Goal: Task Accomplishment & Management: Manage account settings

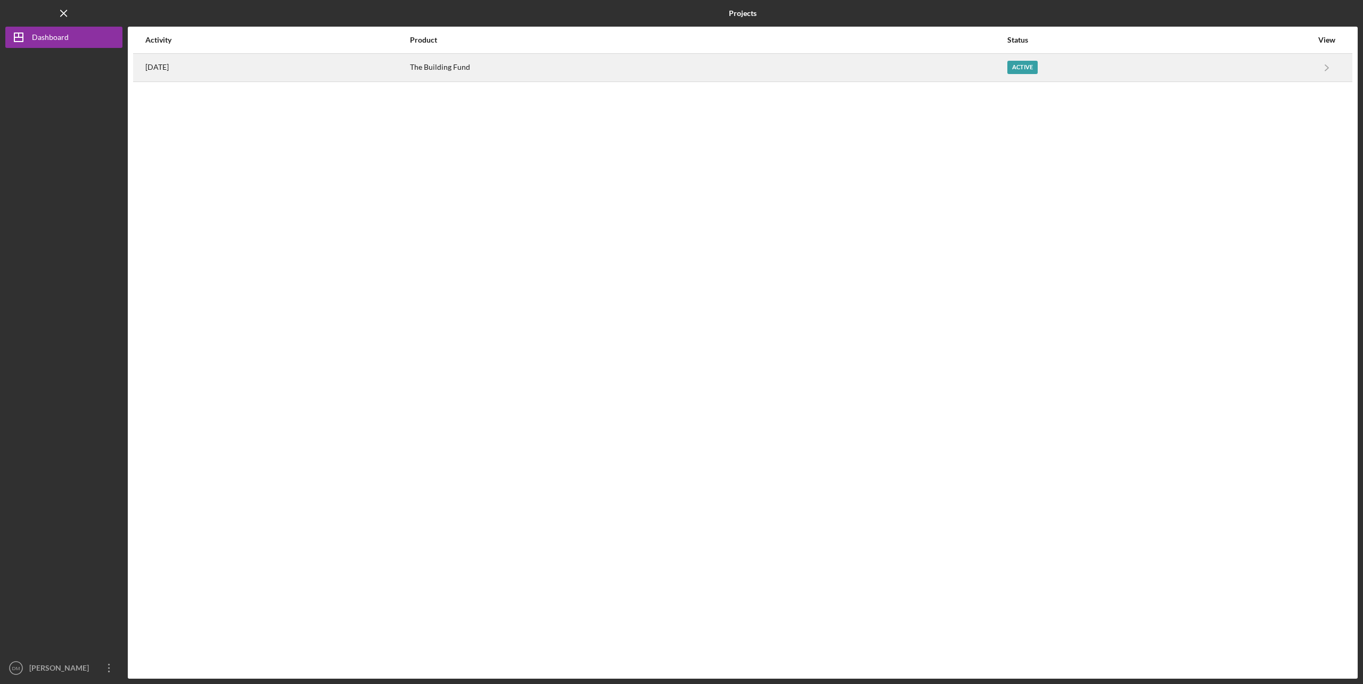
click at [922, 58] on div "The Building Fund" at bounding box center [708, 67] width 596 height 27
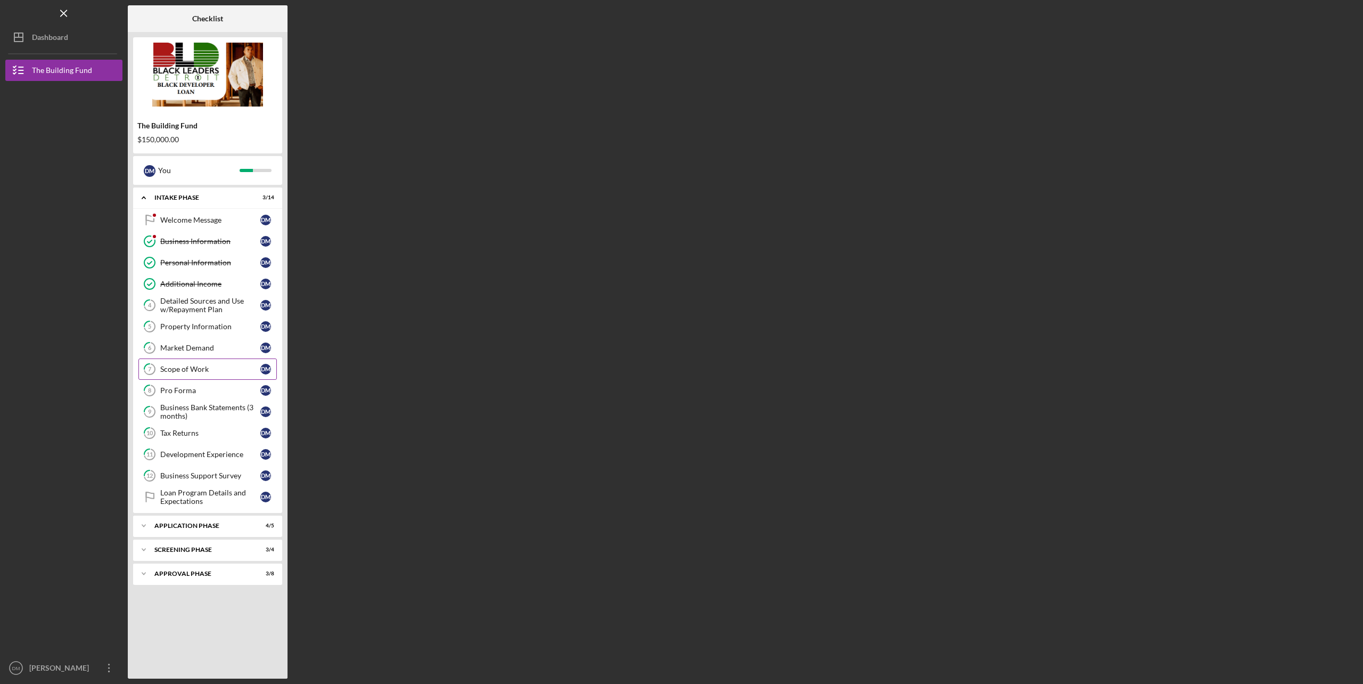
click at [203, 373] on div "Scope of Work" at bounding box center [210, 369] width 100 height 9
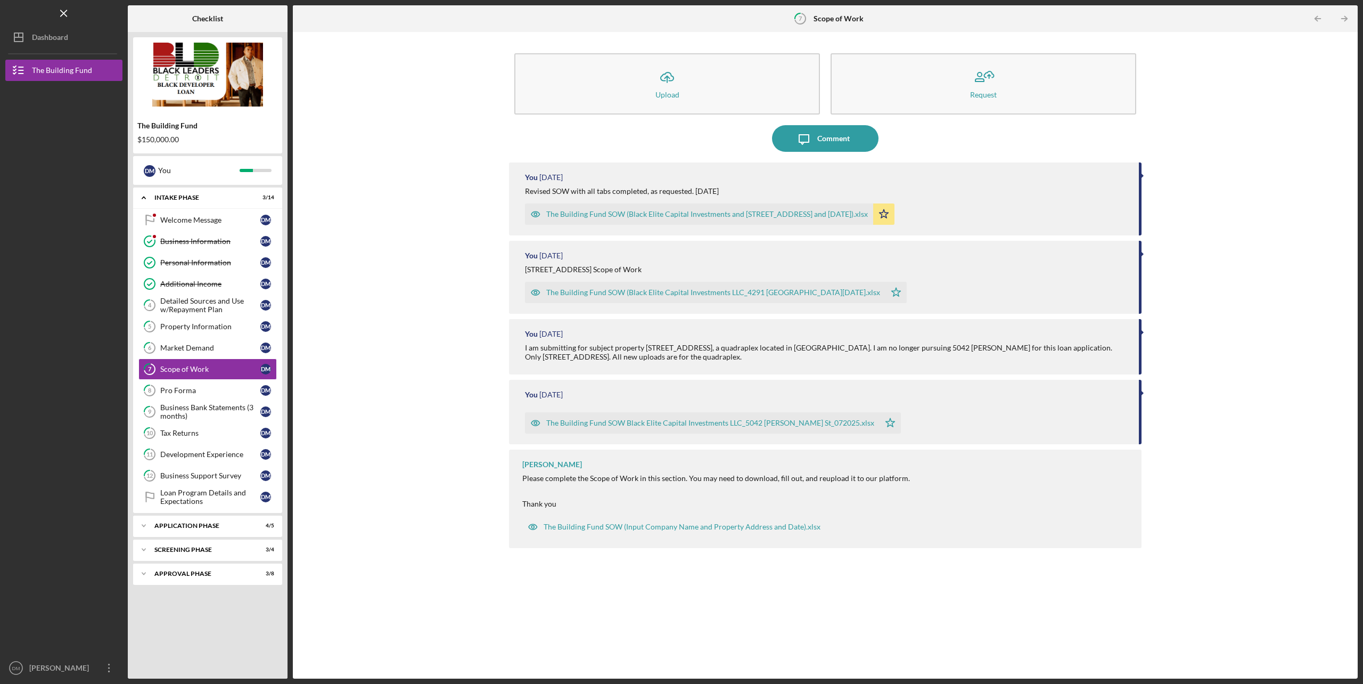
click at [623, 215] on div "The Building Fund SOW (Black Elite Capital Investments and [STREET_ADDRESS] and…" at bounding box center [707, 214] width 322 height 9
